Goal: Transaction & Acquisition: Purchase product/service

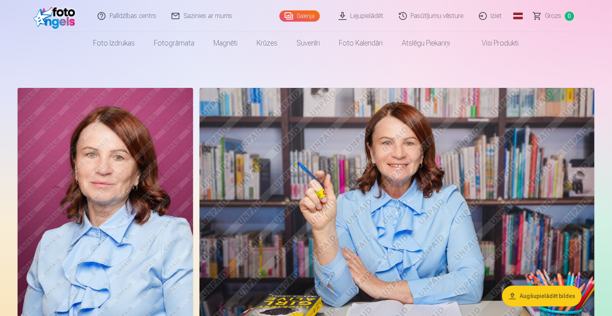
click at [556, 16] on span "Grozs" at bounding box center [553, 16] width 16 height 10
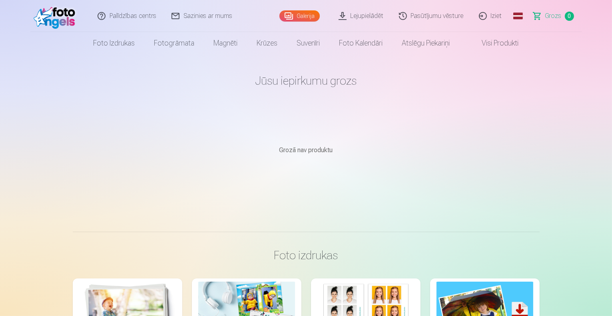
click at [494, 16] on link "Iziet" at bounding box center [491, 16] width 38 height 32
